Goal: Find specific page/section

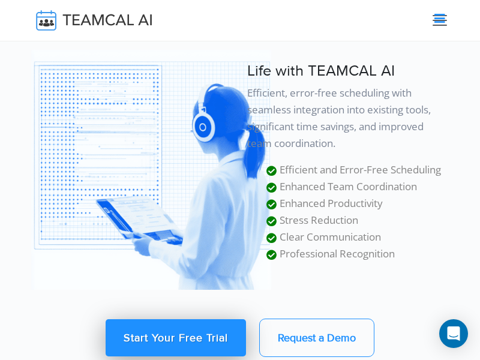
scroll to position [10486, 0]
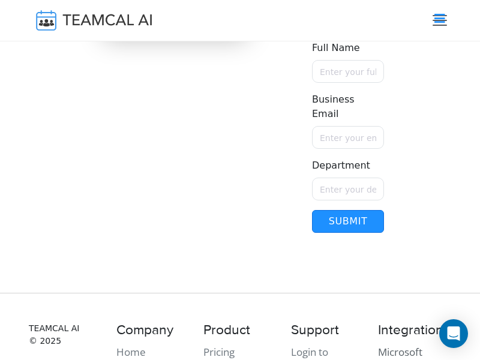
click at [401, 353] on link "Microsoft Teams (ADI)" at bounding box center [406, 360] width 56 height 31
